Goal: Transaction & Acquisition: Purchase product/service

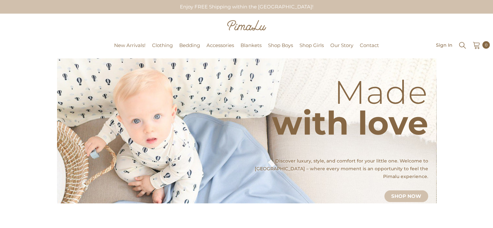
click at [461, 44] on icon "Search" at bounding box center [463, 45] width 8 height 8
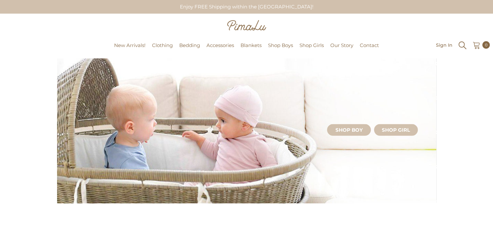
click at [464, 44] on icon "Search" at bounding box center [463, 46] width 10 height 10
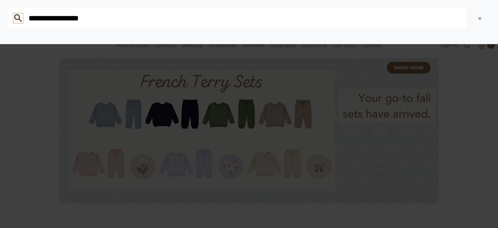
type input "**********"
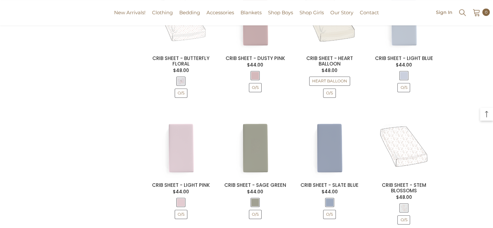
scroll to position [389, 0]
